Goal: Information Seeking & Learning: Compare options

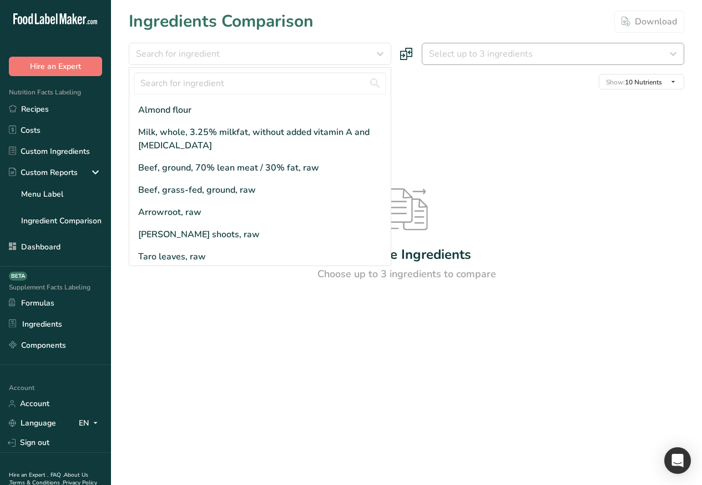
click at [157, 111] on div "Almond flour" at bounding box center [164, 109] width 53 height 13
click at [492, 53] on span "Select up to 3 ingredients" at bounding box center [481, 53] width 104 height 13
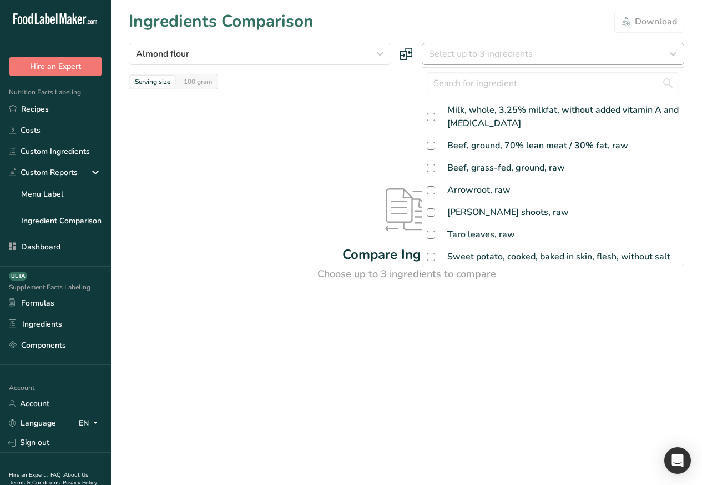
click at [429, 188] on span at bounding box center [431, 190] width 8 height 8
click at [429, 188] on input "checkbox" at bounding box center [430, 190] width 7 height 7
checkbox input "false"
click at [621, 54] on div "Select up to 3 ingredients" at bounding box center [550, 53] width 242 height 13
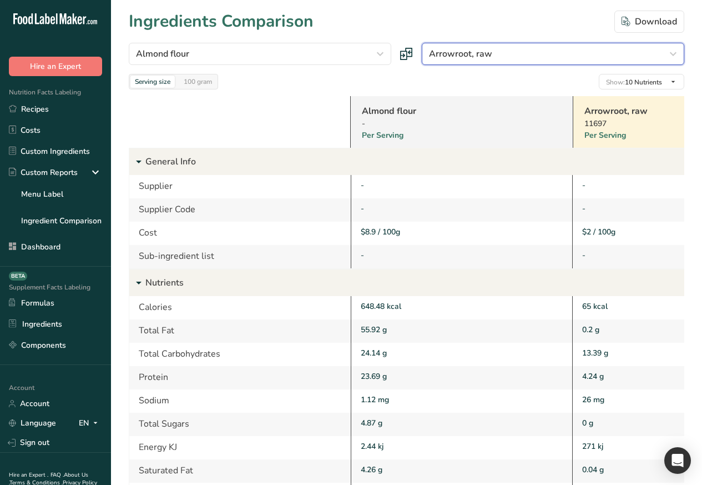
click at [673, 54] on icon "button" at bounding box center [673, 54] width 13 height 20
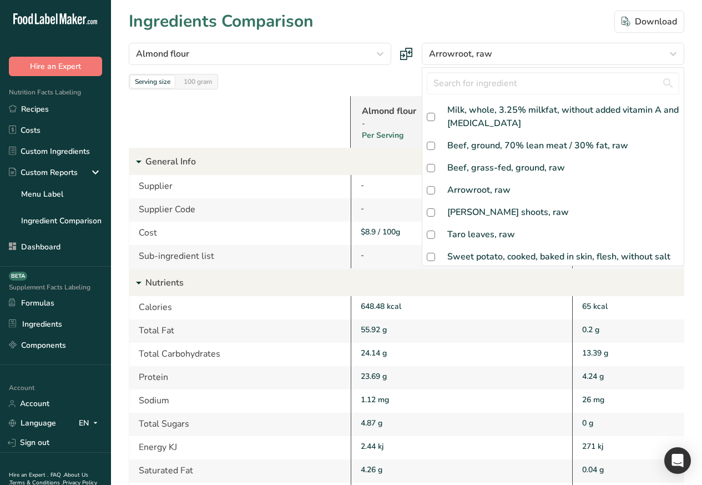
click at [476, 421] on div "Total Sugars 4.87 g 0 g -4.87" at bounding box center [461, 424] width 665 height 23
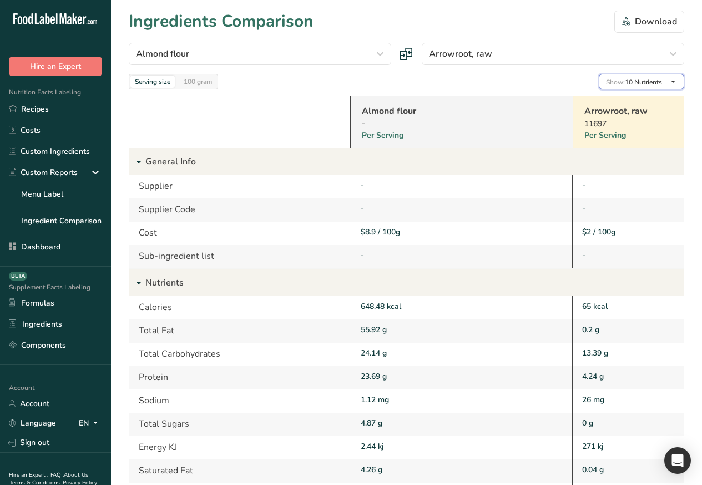
click at [638, 83] on span "Show: 10 Nutrients" at bounding box center [634, 82] width 56 height 9
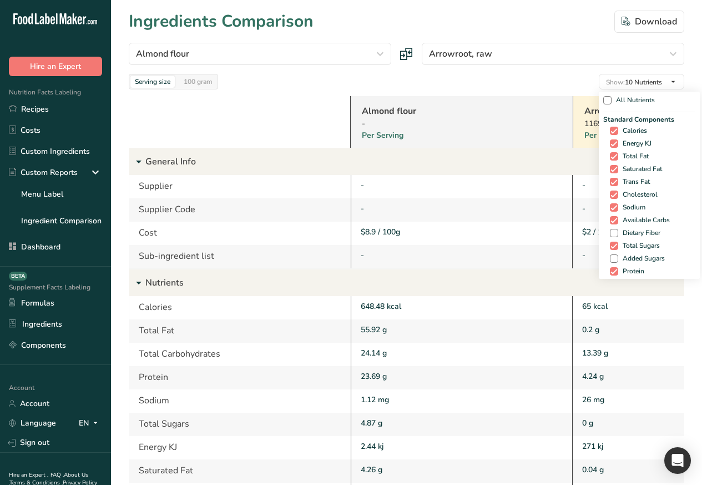
click at [605, 131] on div "Standard Components Calories Energy KJ Total Fat Saturated Fat Trans Fat [MEDIC…" at bounding box center [650, 195] width 92 height 163
click at [604, 155] on div "Standard Components Calories Energy KJ Total Fat Saturated Fat Trans Fat [MEDIC…" at bounding box center [650, 195] width 92 height 163
click at [604, 168] on div "Standard Components Calories Energy KJ Total Fat Saturated Fat Trans Fat [MEDIC…" at bounding box center [650, 195] width 92 height 163
click at [604, 180] on div "Standard Components Calories Energy KJ Total Fat Saturated Fat Trans Fat [MEDIC…" at bounding box center [650, 195] width 92 height 163
click at [604, 194] on div "Standard Components Calories Energy KJ Total Fat Saturated Fat Trans Fat [MEDIC…" at bounding box center [650, 195] width 92 height 163
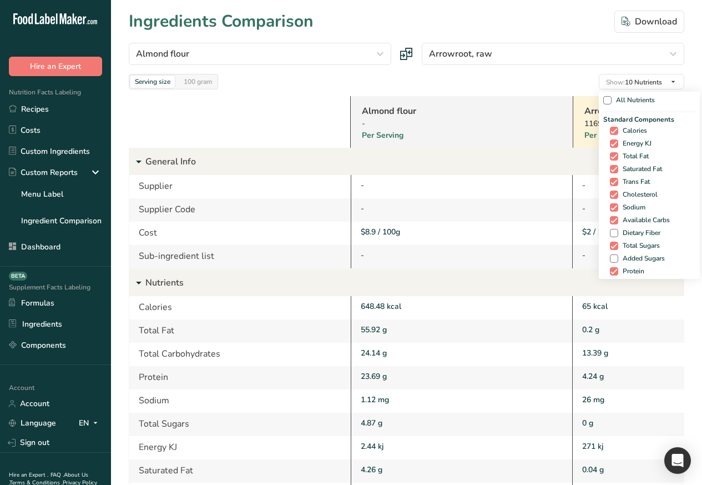
click at [604, 205] on div "Standard Components Calories Energy KJ Total Fat Saturated Fat Trans Fat [MEDIC…" at bounding box center [650, 195] width 92 height 163
click at [604, 218] on div "Standard Components Calories Energy KJ Total Fat Saturated Fat Trans Fat [MEDIC…" at bounding box center [650, 195] width 92 height 163
click at [604, 230] on div "Standard Components Calories Energy KJ Total Fat Saturated Fat Trans Fat [MEDIC…" at bounding box center [650, 195] width 92 height 163
click at [604, 244] on div "Standard Components Calories Energy KJ Total Fat Saturated Fat Trans Fat [MEDIC…" at bounding box center [650, 195] width 92 height 163
click at [604, 257] on div "Standard Components Calories Energy KJ Total Fat Saturated Fat Trans Fat [MEDIC…" at bounding box center [650, 195] width 92 height 163
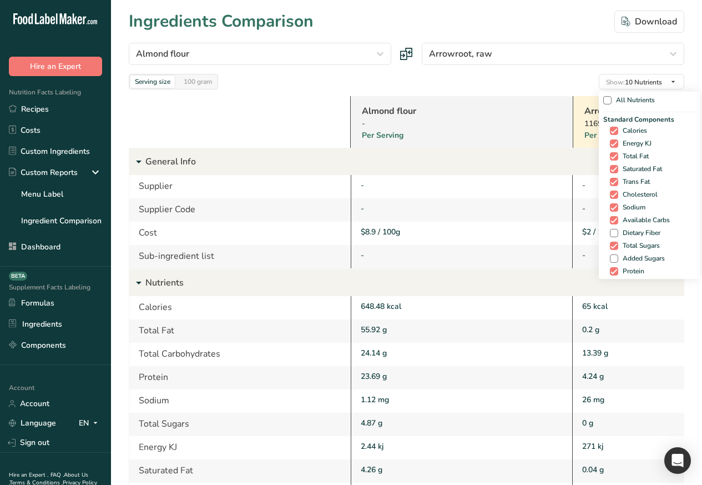
click at [604, 270] on div "Standard Components Calories Energy KJ Total Fat Saturated Fat Trans Fat [MEDIC…" at bounding box center [650, 195] width 92 height 163
click at [604, 131] on div "Standard Components Calories Energy KJ Total Fat Saturated Fat Trans Fat [MEDIC…" at bounding box center [650, 195] width 92 height 163
click at [604, 157] on div "Standard Components Calories Energy KJ Total Fat Saturated Fat Trans Fat [MEDIC…" at bounding box center [650, 195] width 92 height 163
click at [604, 169] on div "Standard Components Calories Energy KJ Total Fat Saturated Fat Trans Fat [MEDIC…" at bounding box center [650, 195] width 92 height 163
click at [604, 183] on div "Standard Components Calories Energy KJ Total Fat Saturated Fat Trans Fat [MEDIC…" at bounding box center [650, 195] width 92 height 163
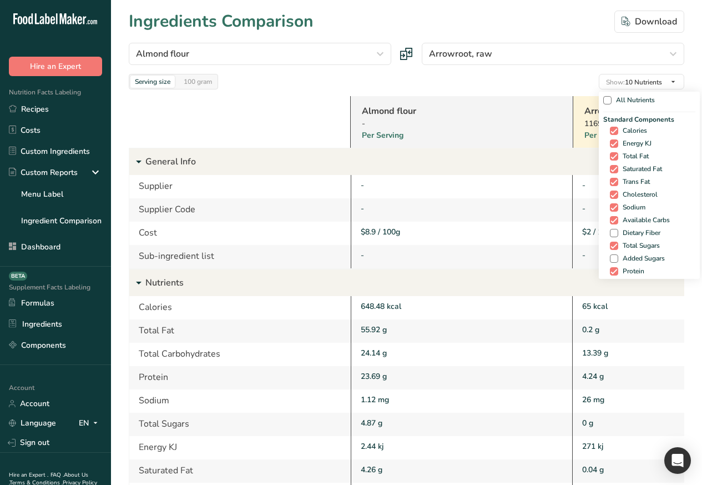
click at [604, 196] on div "Standard Components Calories Energy KJ Total Fat Saturated Fat Trans Fat [MEDIC…" at bounding box center [650, 195] width 92 height 163
click at [604, 208] on div "Standard Components Calories Energy KJ Total Fat Saturated Fat Trans Fat [MEDIC…" at bounding box center [650, 195] width 92 height 163
click at [604, 219] on div "Standard Components Calories Energy KJ Total Fat Saturated Fat Trans Fat [MEDIC…" at bounding box center [650, 195] width 92 height 163
click at [604, 232] on div "Standard Components Calories Energy KJ Total Fat Saturated Fat Trans Fat [MEDIC…" at bounding box center [650, 195] width 92 height 163
click at [604, 245] on div "Standard Components Calories Energy KJ Total Fat Saturated Fat Trans Fat [MEDIC…" at bounding box center [650, 195] width 92 height 163
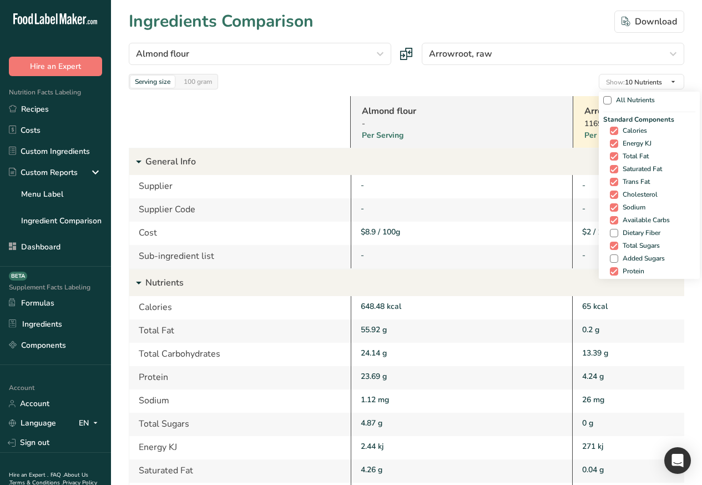
click at [604, 258] on div "Standard Components Calories Energy KJ Total Fat Saturated Fat Trans Fat [MEDIC…" at bounding box center [650, 195] width 92 height 163
click at [604, 269] on div "Standard Components Calories Energy KJ Total Fat Saturated Fat Trans Fat [MEDIC…" at bounding box center [650, 195] width 92 height 163
click at [604, 155] on div "Standard Components Calories Energy KJ Total Fat Saturated Fat Trans Fat [MEDIC…" at bounding box center [650, 195] width 92 height 163
click at [604, 132] on div "Standard Components Calories Energy KJ Total Fat Saturated Fat Trans Fat [MEDIC…" at bounding box center [650, 195] width 92 height 163
click at [604, 170] on div "Standard Components Calories Energy KJ Total Fat Saturated Fat Trans Fat [MEDIC…" at bounding box center [650, 195] width 92 height 163
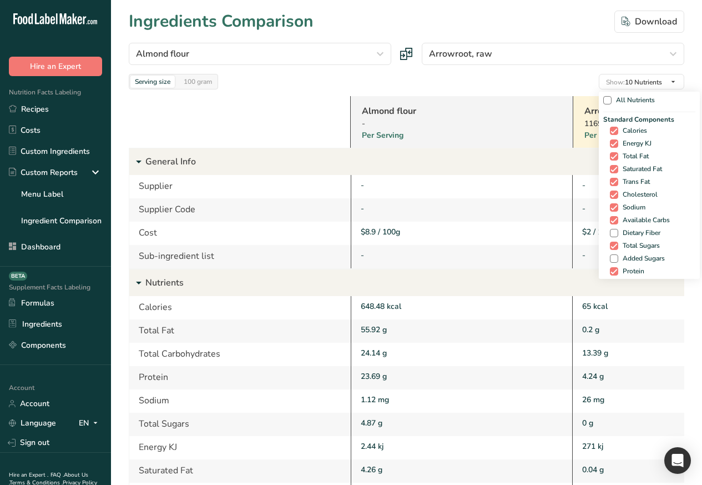
click at [604, 182] on div "Standard Components Calories Energy KJ Total Fat Saturated Fat Trans Fat [MEDIC…" at bounding box center [650, 195] width 92 height 163
click at [604, 194] on div "Standard Components Calories Energy KJ Total Fat Saturated Fat Trans Fat [MEDIC…" at bounding box center [650, 195] width 92 height 163
click at [604, 206] on div "Standard Components Calories Energy KJ Total Fat Saturated Fat Trans Fat [MEDIC…" at bounding box center [650, 195] width 92 height 163
click at [604, 218] on div "Standard Components Calories Energy KJ Total Fat Saturated Fat Trans Fat [MEDIC…" at bounding box center [650, 195] width 92 height 163
click at [604, 230] on div "Standard Components Calories Energy KJ Total Fat Saturated Fat Trans Fat [MEDIC…" at bounding box center [650, 195] width 92 height 163
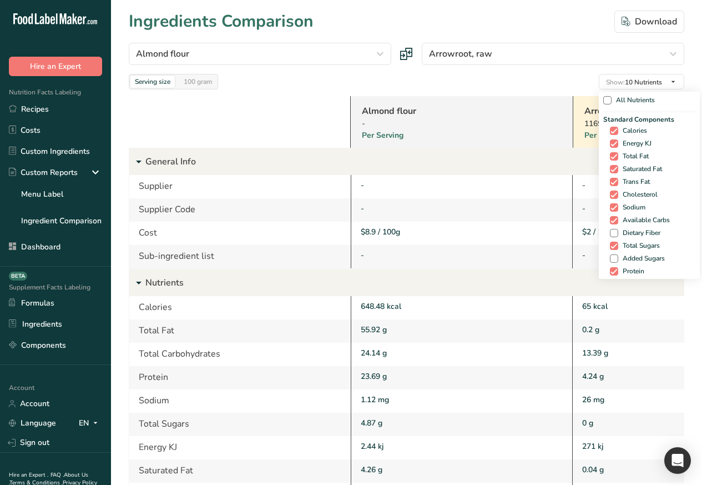
click at [604, 242] on div "Standard Components Calories Energy KJ Total Fat Saturated Fat Trans Fat [MEDIC…" at bounding box center [650, 195] width 92 height 163
click at [604, 253] on div "Standard Components Calories Energy KJ Total Fat Saturated Fat Trans Fat [MEDIC…" at bounding box center [650, 195] width 92 height 163
click at [604, 266] on div "Standard Components Calories Energy KJ Total Fat Saturated Fat Trans Fat [MEDIC…" at bounding box center [650, 195] width 92 height 163
click at [672, 54] on icon "button" at bounding box center [673, 54] width 13 height 20
click at [0, 0] on div "Milk, whole, 3.25% milkfat, without added vitamin A and [MEDICAL_DATA]" at bounding box center [0, 0] width 0 height 0
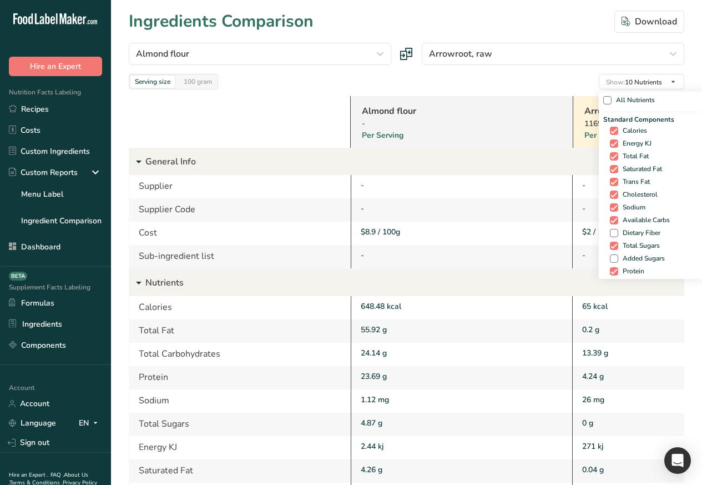
click at [0, 0] on div "Milk, whole, 3.25% milkfat, without added vitamin A and [MEDICAL_DATA]" at bounding box center [0, 0] width 0 height 0
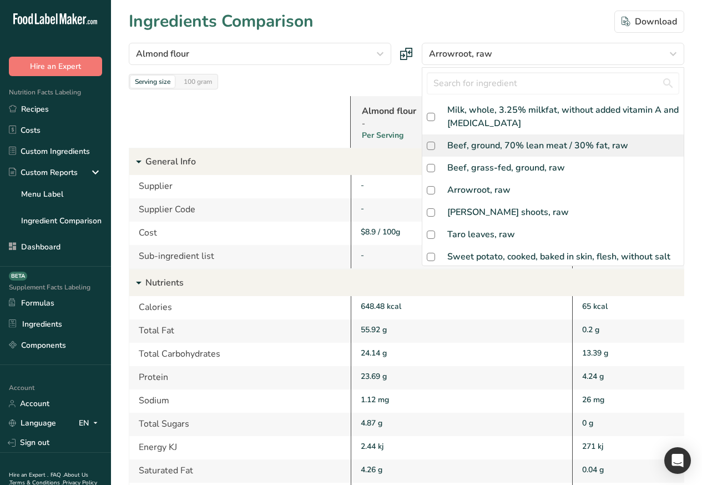
click at [429, 124] on div "Milk, whole, 3.25% milkfat, without added vitamin A and [MEDICAL_DATA]" at bounding box center [554, 117] width 262 height 36
checkbox input "true"
click at [448, 146] on div "Beef, ground, 70% lean meat / 30% fat, raw" at bounding box center [538, 145] width 181 height 13
checkbox input "true"
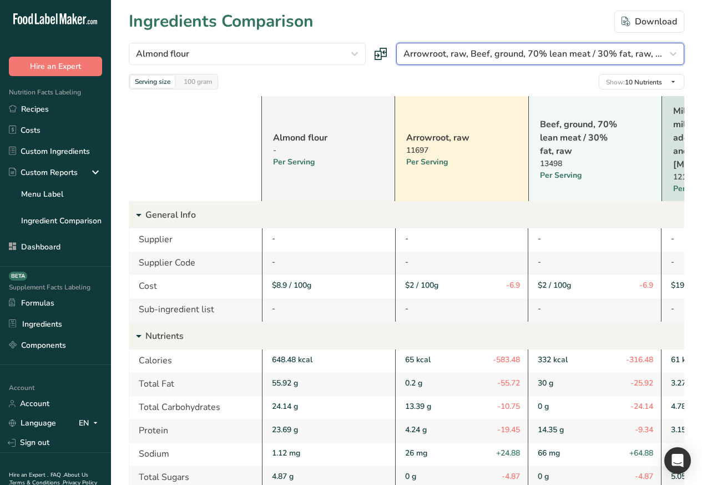
click at [468, 55] on span "Arrowroot, raw, Beef, ground, 70% lean meat / 30% fat, raw, ..." at bounding box center [533, 53] width 259 height 13
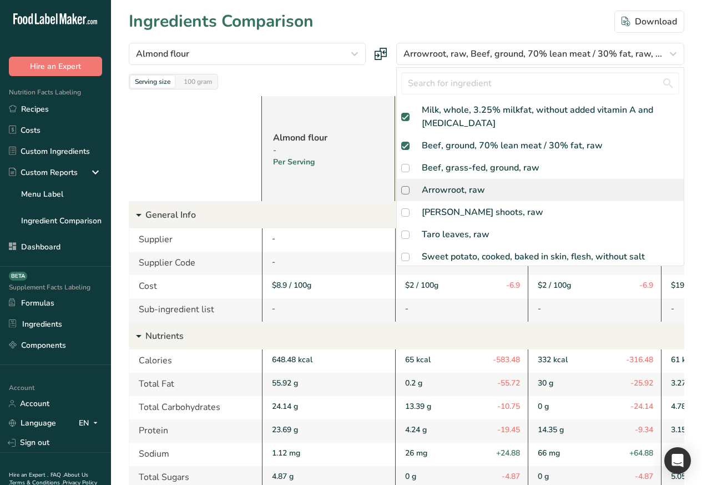
click at [431, 190] on div "Arrowroot, raw" at bounding box center [453, 189] width 63 height 13
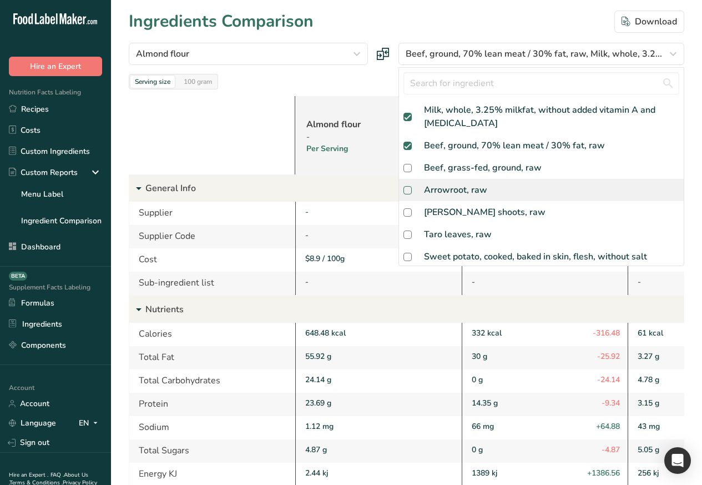
click at [412, 191] on span at bounding box center [408, 190] width 8 height 8
click at [411, 191] on input "checkbox" at bounding box center [407, 190] width 7 height 7
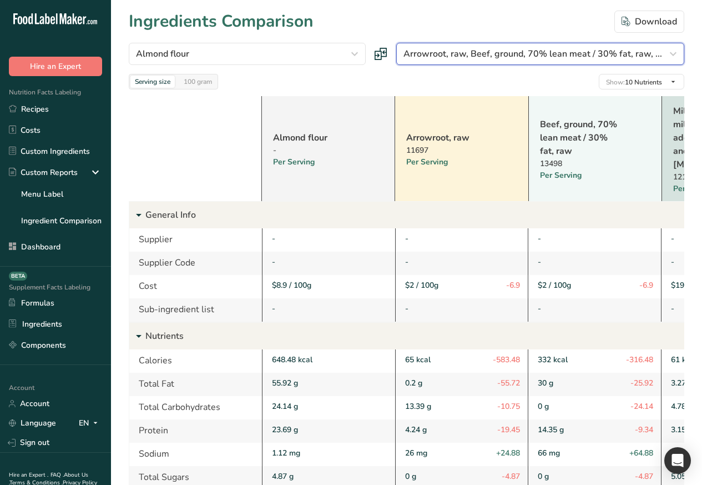
click at [503, 56] on span "Arrowroot, raw, Beef, ground, 70% lean meat / 30% fat, raw, ..." at bounding box center [533, 53] width 259 height 13
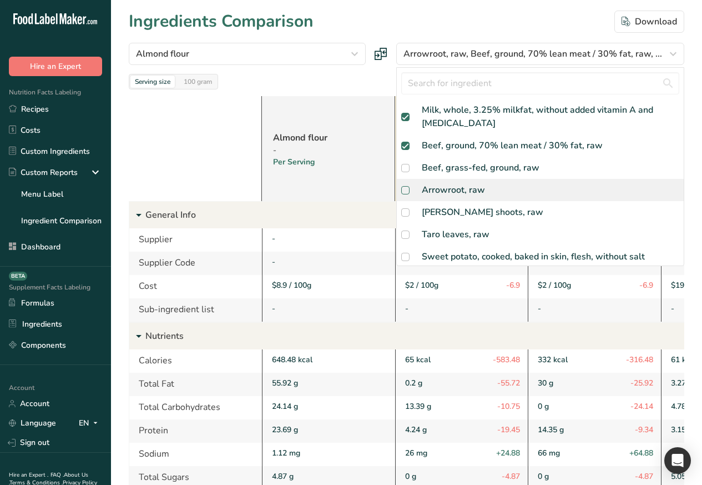
click at [410, 191] on span at bounding box center [405, 190] width 8 height 8
click at [409, 191] on input "checkbox" at bounding box center [404, 190] width 7 height 7
checkbox input "true"
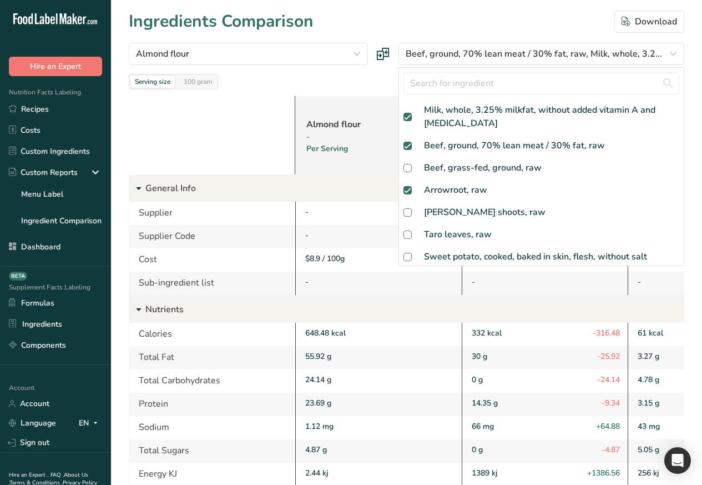
click at [694, 54] on section "Ingredients Comparison Download [GEOGRAPHIC_DATA] flour [GEOGRAPHIC_DATA] flour…" at bounding box center [406, 364] width 591 height 729
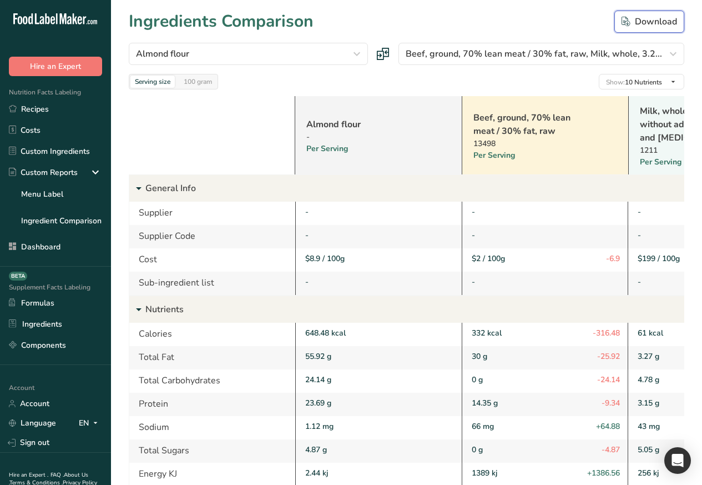
click at [647, 19] on div "Download" at bounding box center [650, 21] width 56 height 13
click at [212, 82] on div "100 gram" at bounding box center [197, 82] width 37 height 12
click at [220, 83] on div "Serving size 100 gram Show: 10 Nutrients All Nutrients Standard Components Calo…" at bounding box center [407, 82] width 556 height 16
click at [634, 81] on span "Show: 10 Nutrients" at bounding box center [634, 82] width 56 height 9
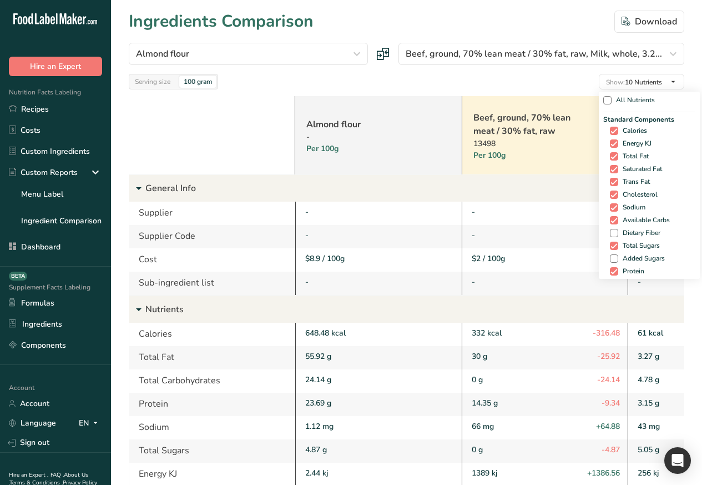
click at [605, 144] on div "Standard Components Calories Energy KJ Total Fat Saturated Fat Trans Fat [MEDIC…" at bounding box center [650, 195] width 92 height 163
click at [619, 145] on span "Energy KJ" at bounding box center [635, 143] width 33 height 8
click at [618, 145] on input "Energy KJ" at bounding box center [613, 143] width 7 height 7
checkbox input "false"
click at [616, 155] on span at bounding box center [618, 156] width 8 height 8
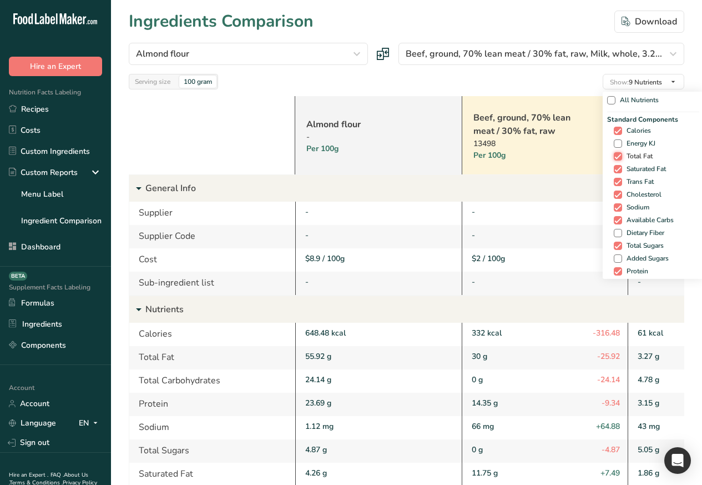
click at [616, 155] on input "Total Fat" at bounding box center [617, 156] width 7 height 7
checkbox input "false"
click at [623, 169] on span "Saturated Fat" at bounding box center [645, 169] width 44 height 8
click at [619, 169] on input "Saturated Fat" at bounding box center [617, 168] width 7 height 7
checkbox input "false"
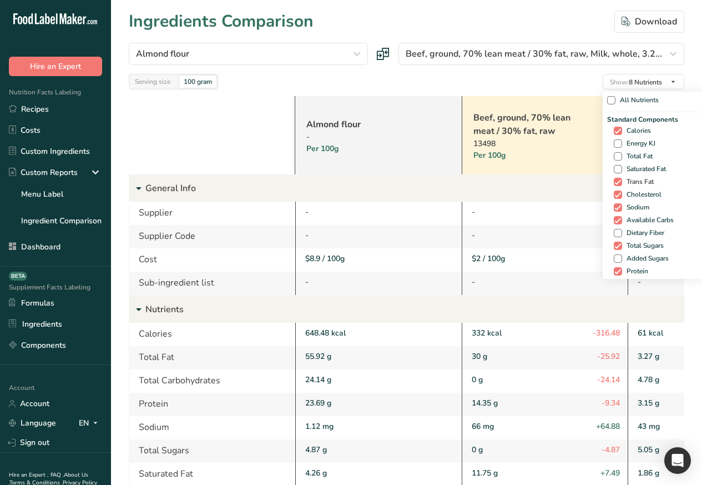
click at [623, 183] on span "Trans Fat" at bounding box center [639, 182] width 32 height 8
click at [620, 183] on input "Trans Fat" at bounding box center [617, 181] width 7 height 7
checkbox input "false"
click at [623, 196] on span "Cholesterol" at bounding box center [642, 194] width 39 height 8
click at [620, 196] on input "Cholesterol" at bounding box center [617, 194] width 7 height 7
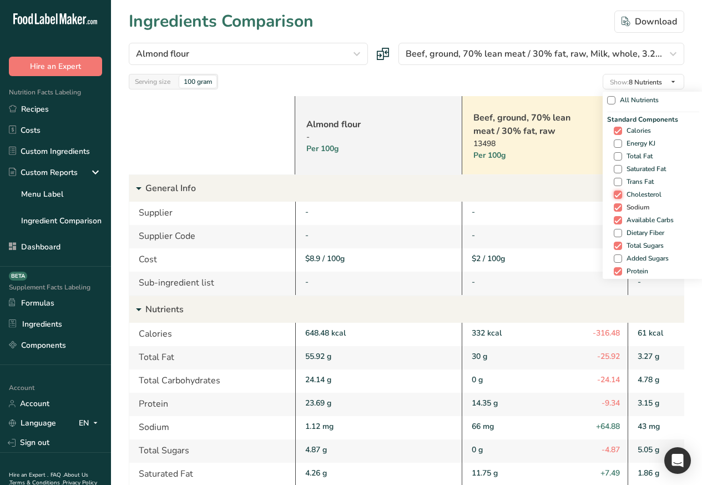
checkbox input "false"
click at [623, 209] on span "Sodium" at bounding box center [636, 207] width 27 height 8
click at [621, 209] on input "Sodium" at bounding box center [617, 207] width 7 height 7
checkbox input "false"
click at [623, 222] on span "Available Carbs" at bounding box center [649, 220] width 52 height 8
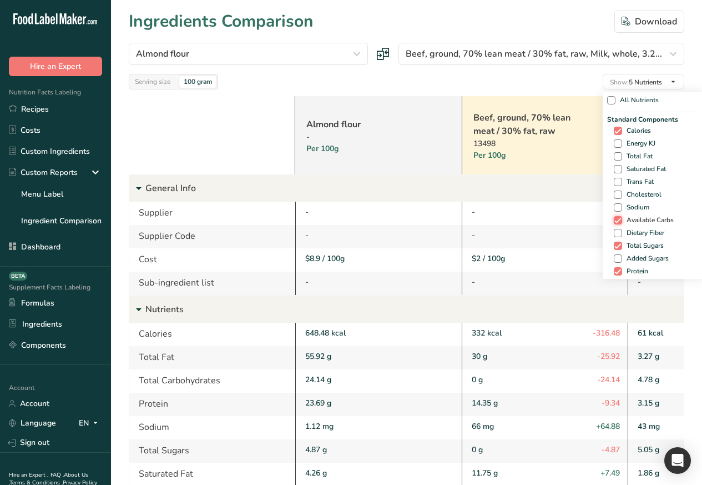
click at [619, 222] on input "Available Carbs" at bounding box center [617, 220] width 7 height 7
checkbox input "false"
click at [623, 234] on span "Dietary Fiber" at bounding box center [644, 233] width 42 height 8
click at [620, 234] on input "Dietary Fiber" at bounding box center [617, 232] width 7 height 7
checkbox input "true"
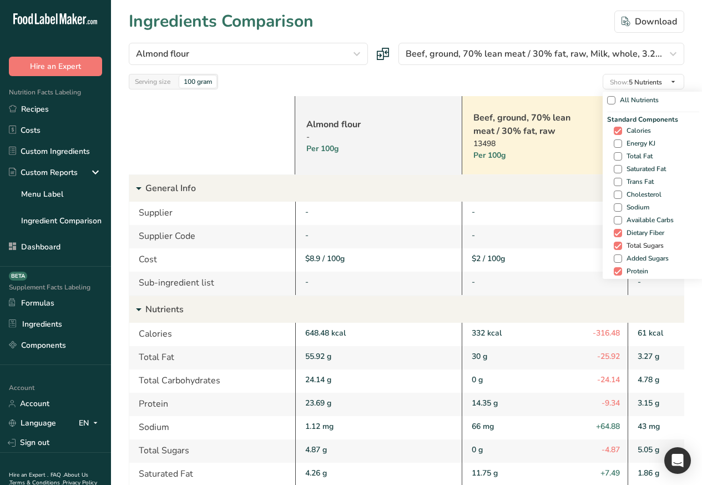
click at [623, 247] on span "Total Sugars" at bounding box center [644, 246] width 42 height 8
click at [620, 247] on input "Total Sugars" at bounding box center [617, 245] width 7 height 7
checkbox input "false"
click at [623, 258] on span "Added Sugars" at bounding box center [646, 258] width 47 height 8
click at [620, 258] on input "Added Sugars" at bounding box center [617, 258] width 7 height 7
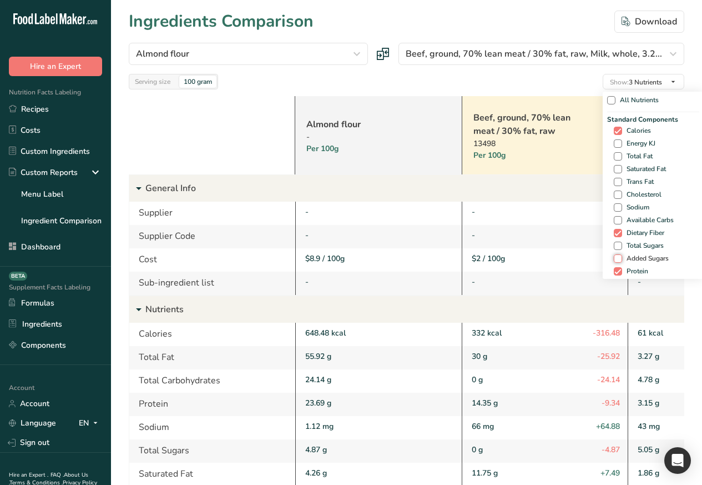
checkbox input "true"
click at [623, 272] on span "Protein" at bounding box center [636, 271] width 26 height 8
click at [620, 272] on input "Protein" at bounding box center [617, 271] width 7 height 7
checkbox input "false"
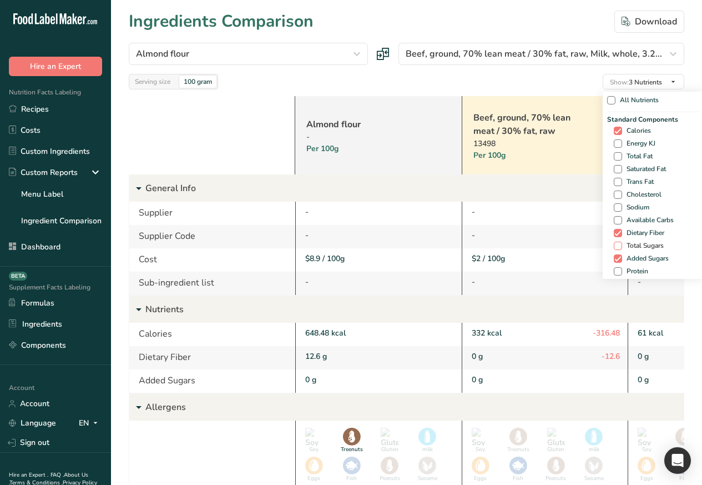
click at [623, 235] on span "Dietary Fiber" at bounding box center [644, 233] width 42 height 8
click at [621, 235] on input "Dietary Fiber" at bounding box center [617, 232] width 7 height 7
checkbox input "false"
click at [623, 247] on span "Total Sugars" at bounding box center [644, 246] width 42 height 8
click at [620, 247] on input "Total Sugars" at bounding box center [617, 245] width 7 height 7
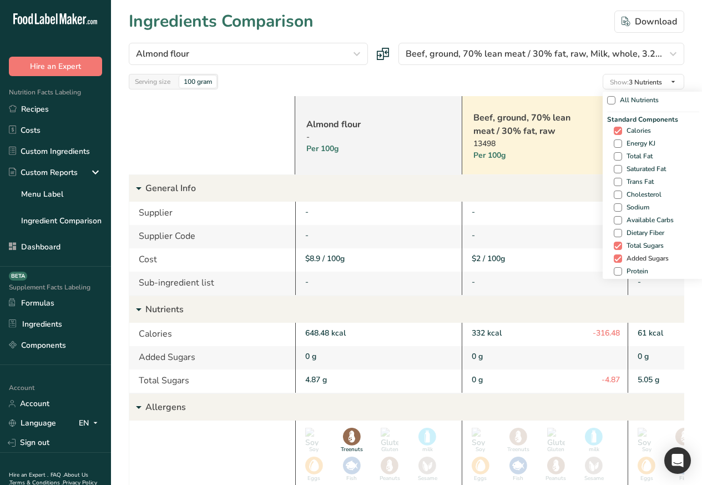
click at [623, 244] on span "Total Sugars" at bounding box center [644, 246] width 42 height 8
click at [620, 244] on input "Total Sugars" at bounding box center [617, 245] width 7 height 7
checkbox input "false"
click at [623, 257] on span "Added Sugars" at bounding box center [646, 258] width 47 height 8
click at [620, 257] on input "Added Sugars" at bounding box center [617, 258] width 7 height 7
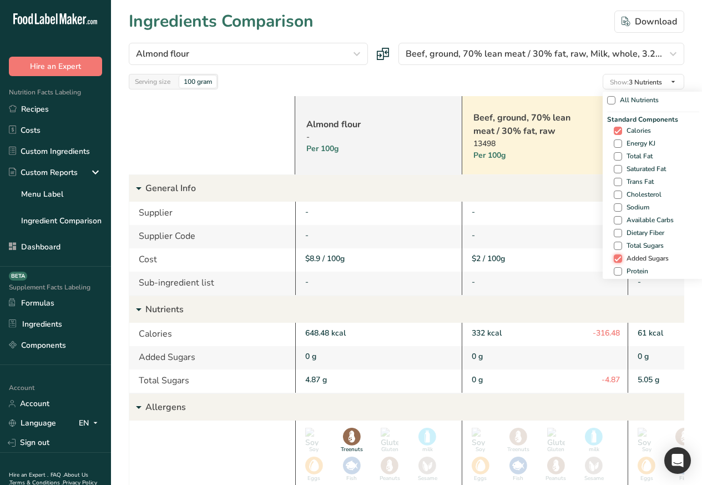
checkbox input "false"
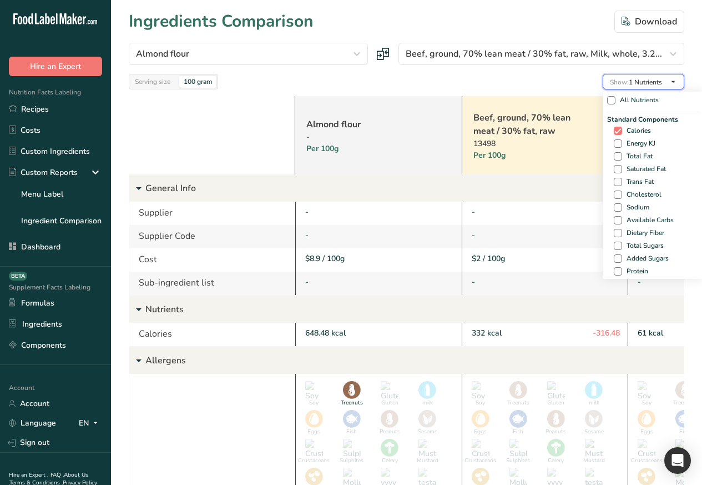
click at [628, 82] on span "Show:" at bounding box center [619, 82] width 19 height 9
